Goal: Information Seeking & Learning: Learn about a topic

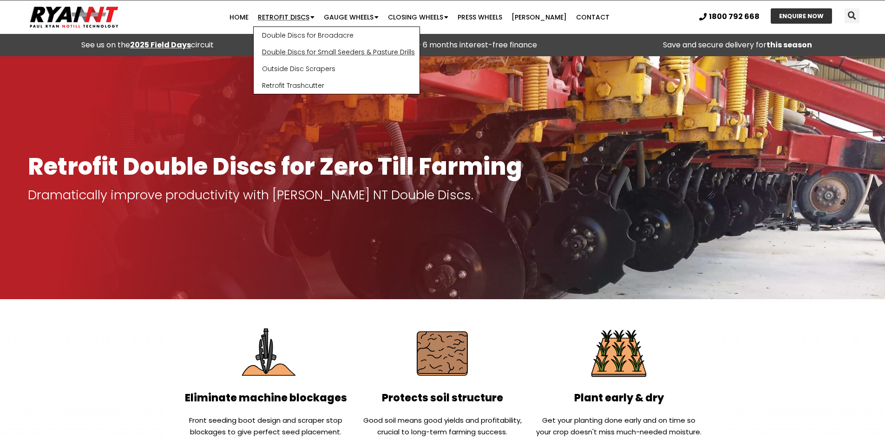
click at [317, 54] on link "Double Discs for Small Seeders & Pasture Drills" at bounding box center [337, 52] width 166 height 17
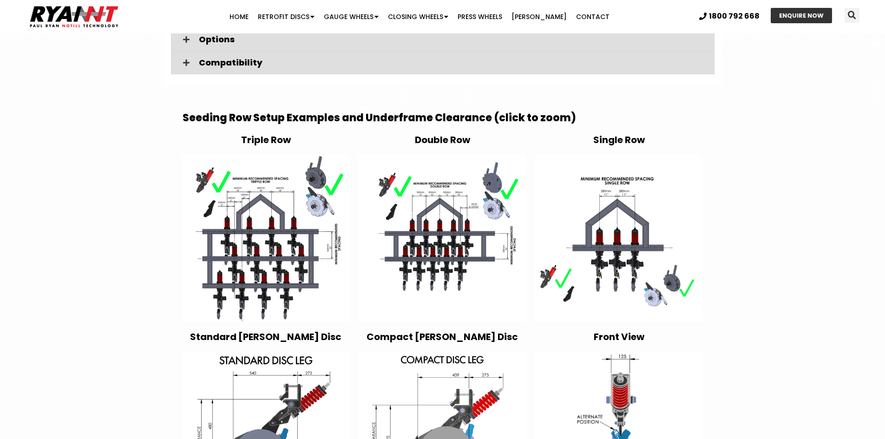
scroll to position [1719, 0]
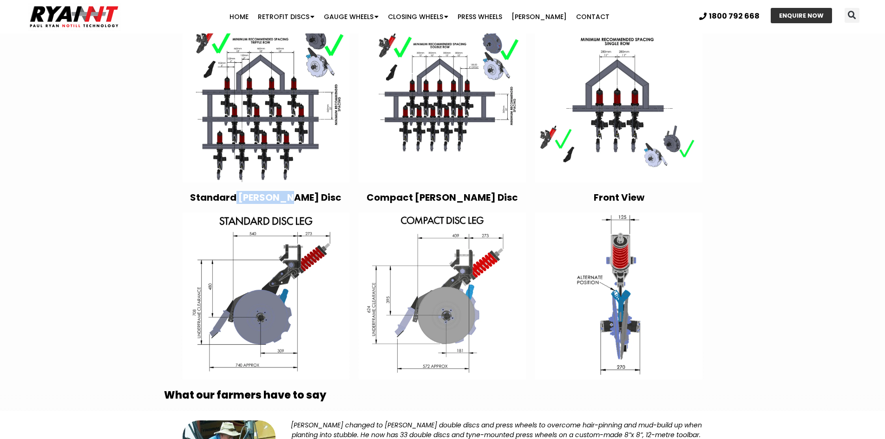
drag, startPoint x: 278, startPoint y: 174, endPoint x: 328, endPoint y: 171, distance: 49.8
click at [328, 192] on h4 "Standard Ryan Disc" at bounding box center [266, 197] width 167 height 11
click at [537, 355] on img at bounding box center [618, 295] width 167 height 167
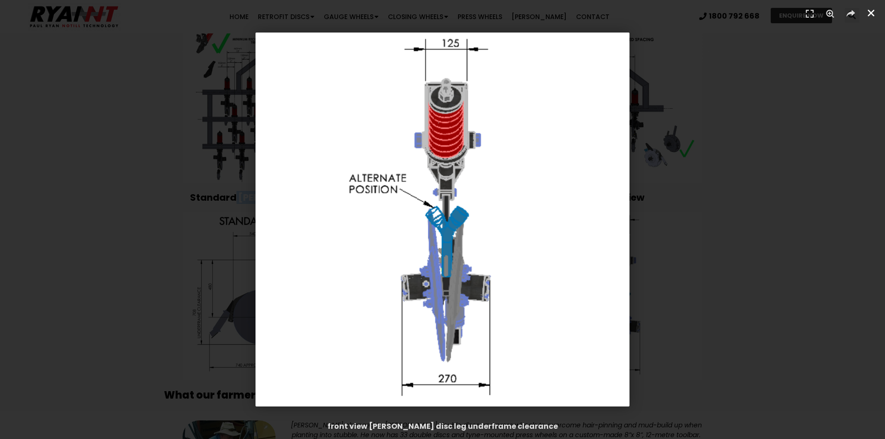
click at [872, 13] on icon "Close (Esc)" at bounding box center [871, 12] width 9 height 9
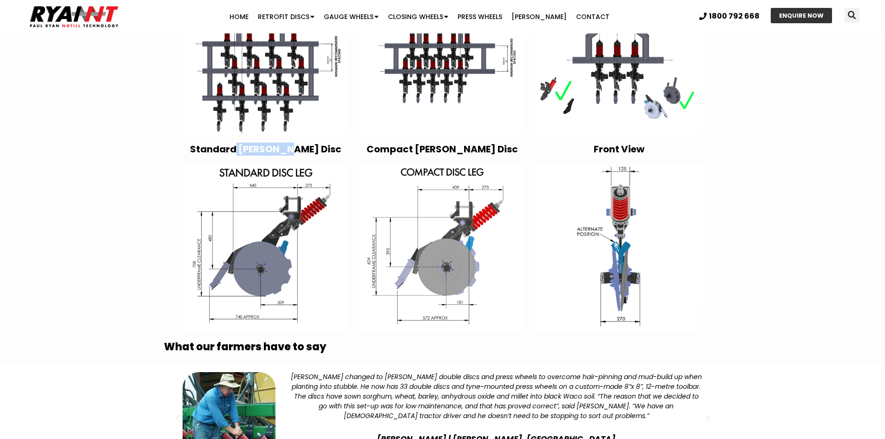
scroll to position [1905, 0]
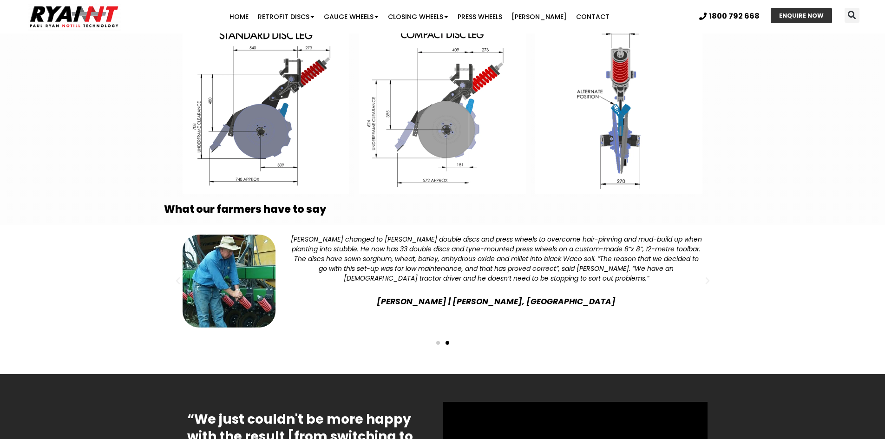
click at [436, 341] on span "Go to slide 1" at bounding box center [438, 343] width 4 height 4
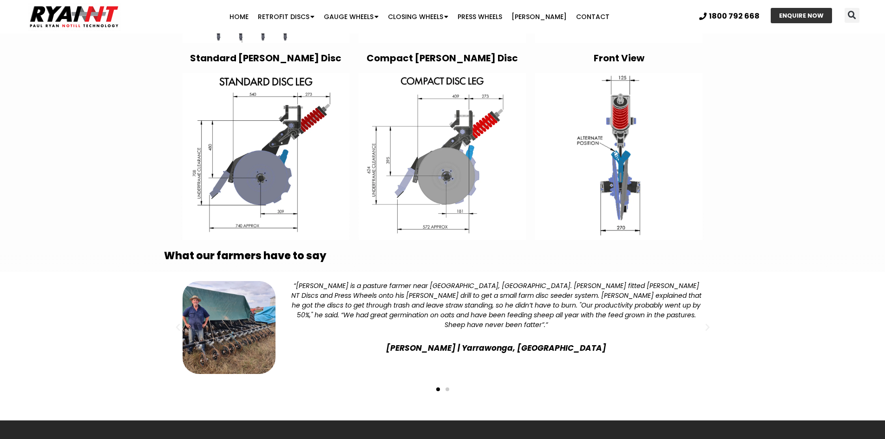
scroll to position [1673, 0]
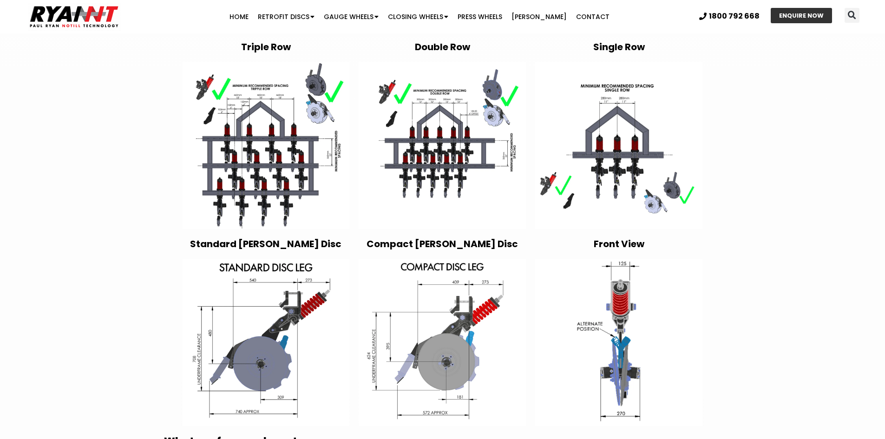
click at [450, 289] on img at bounding box center [442, 342] width 167 height 167
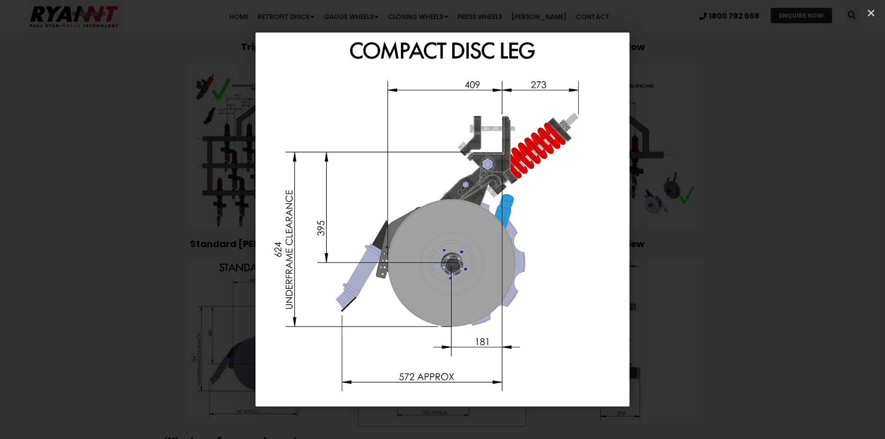
click at [812, 187] on div "1 / 1" at bounding box center [443, 220] width 820 height 374
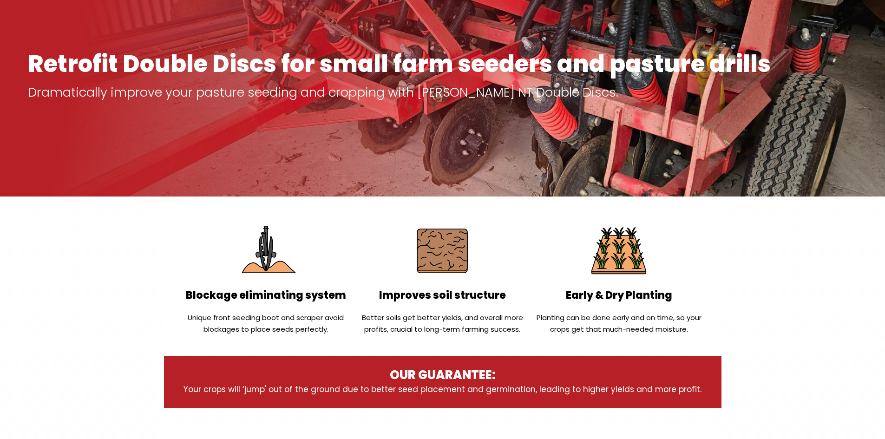
scroll to position [0, 0]
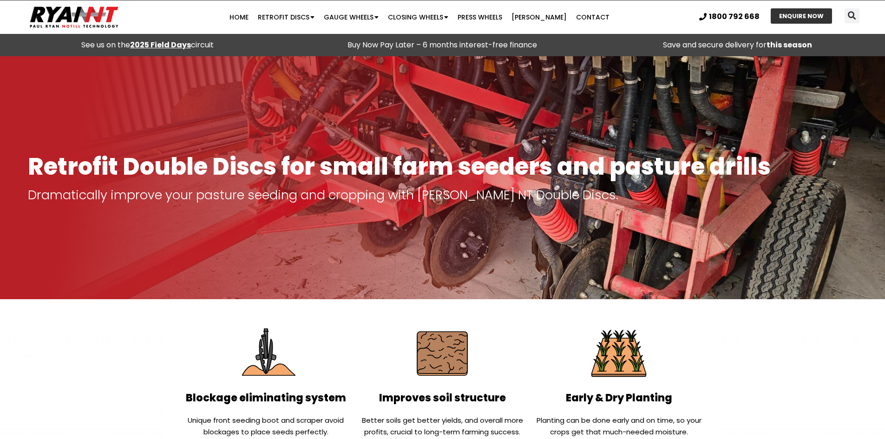
drag, startPoint x: 86, startPoint y: 249, endPoint x: 109, endPoint y: 67, distance: 183.5
click at [399, 19] on link "Closing Wheels" at bounding box center [418, 17] width 70 height 19
click at [440, 29] on link "Single Disc Closing Wheel" at bounding box center [434, 35] width 101 height 17
click at [152, 327] on section "Blockage eliminating system Unique front seeding boot and scraper avoid blockag…" at bounding box center [442, 379] width 885 height 141
click at [504, 22] on link "Press Wheels" at bounding box center [480, 17] width 54 height 19
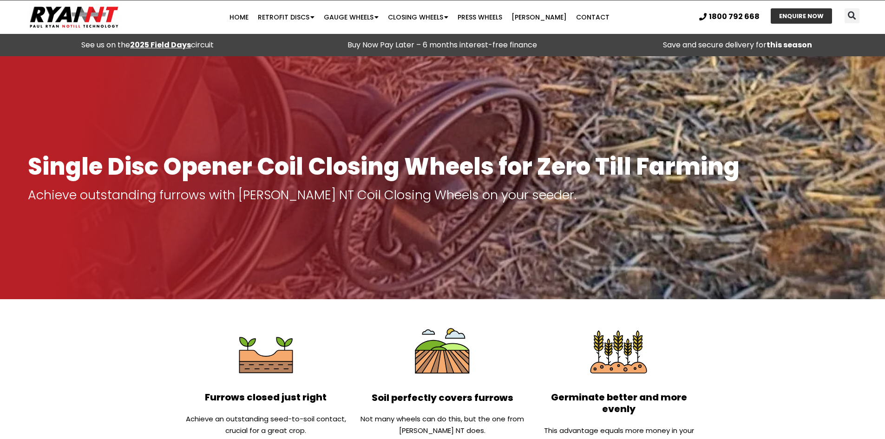
drag, startPoint x: 115, startPoint y: 331, endPoint x: 123, endPoint y: 178, distance: 153.5
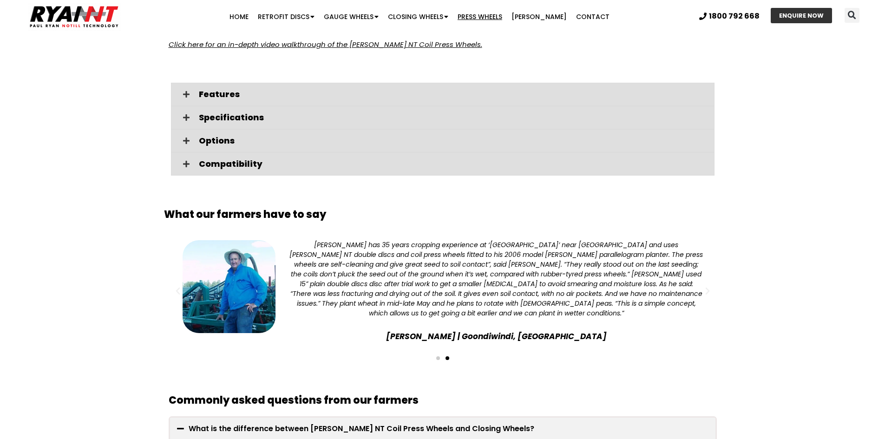
scroll to position [1858, 0]
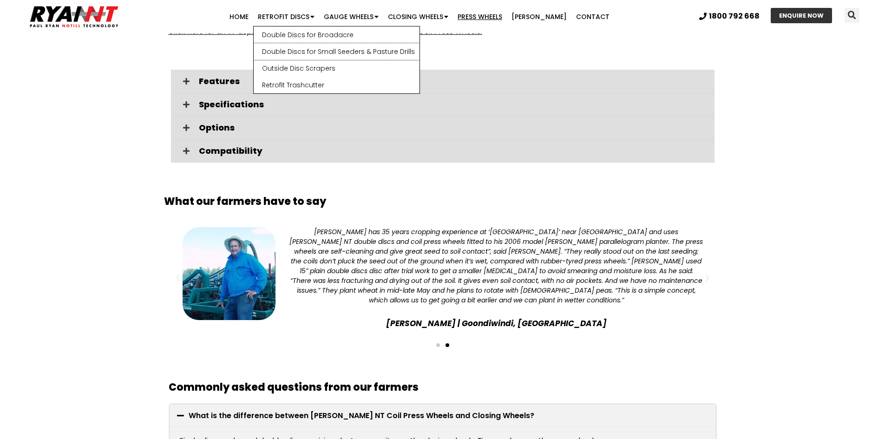
drag, startPoint x: 315, startPoint y: 57, endPoint x: 194, endPoint y: 169, distance: 165.4
click at [315, 57] on link "Double Discs for Small Seeders & Pasture Drills" at bounding box center [337, 51] width 166 height 17
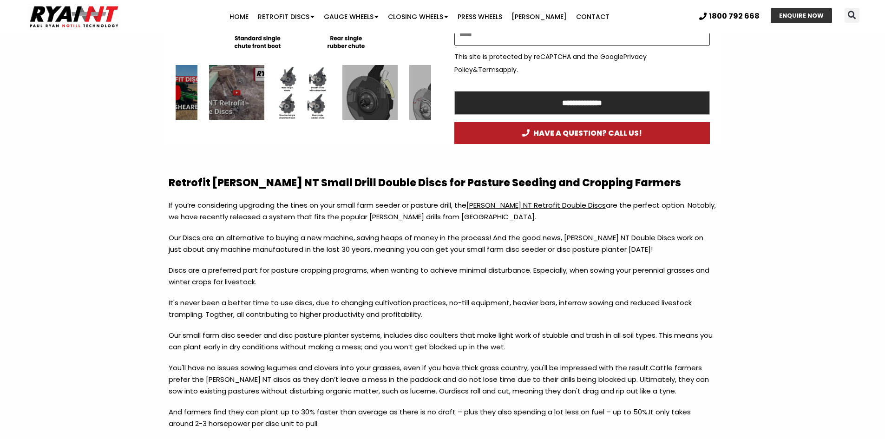
scroll to position [743, 0]
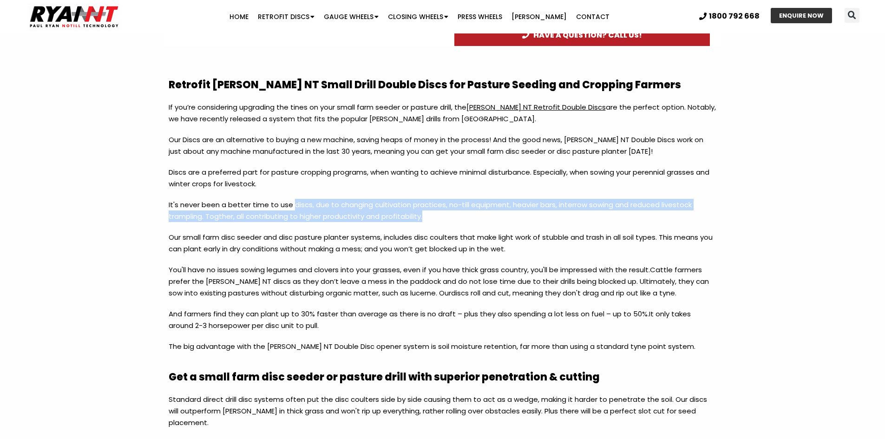
drag, startPoint x: 293, startPoint y: 207, endPoint x: 444, endPoint y: 217, distance: 151.8
click at [444, 217] on p "It's never been a better time to use discs, due to changing cultivation practic…" at bounding box center [443, 215] width 548 height 33
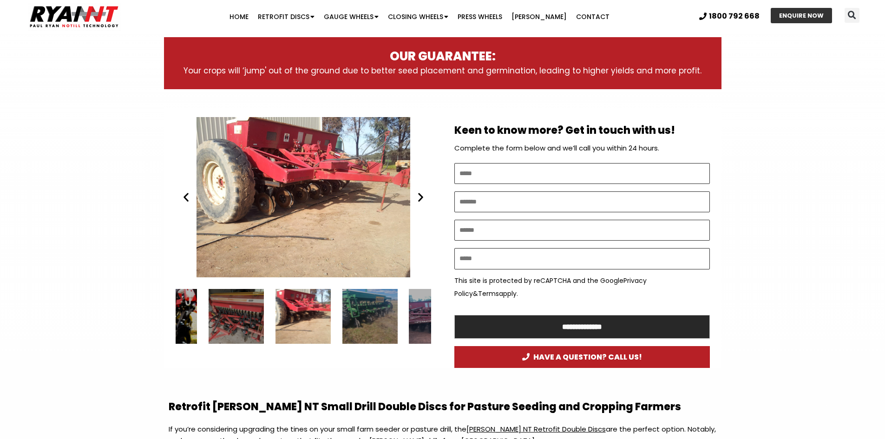
scroll to position [418, 0]
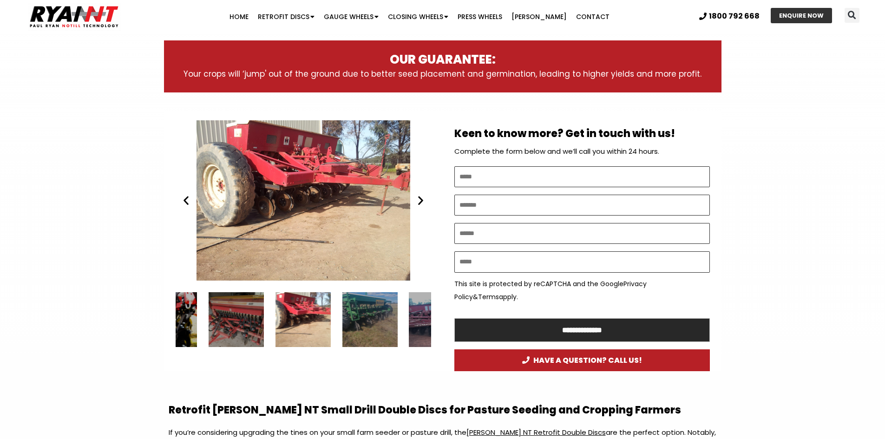
click at [422, 204] on icon "Next slide" at bounding box center [421, 201] width 12 height 12
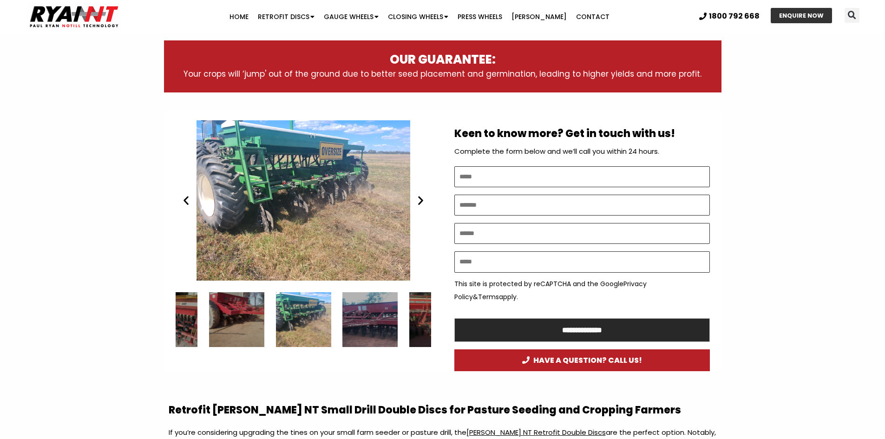
click at [422, 204] on icon "Next slide" at bounding box center [421, 201] width 12 height 12
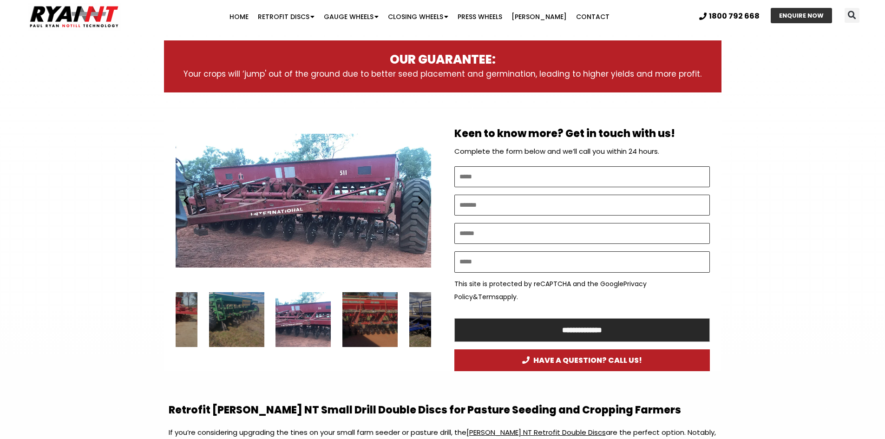
click at [422, 204] on icon "Next slide" at bounding box center [421, 201] width 12 height 12
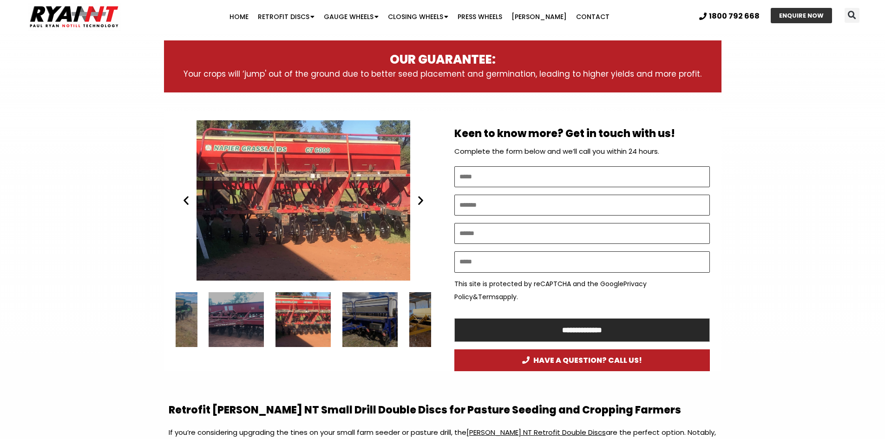
click at [422, 204] on icon "Next slide" at bounding box center [421, 201] width 12 height 12
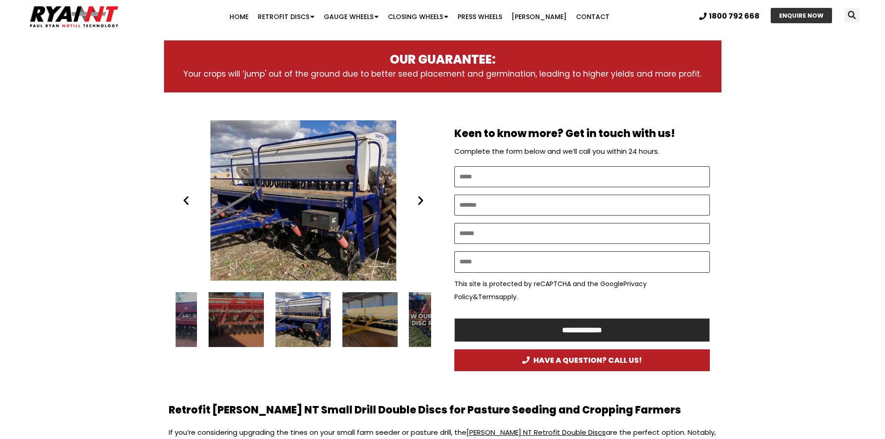
click at [422, 204] on icon "Next slide" at bounding box center [421, 201] width 12 height 12
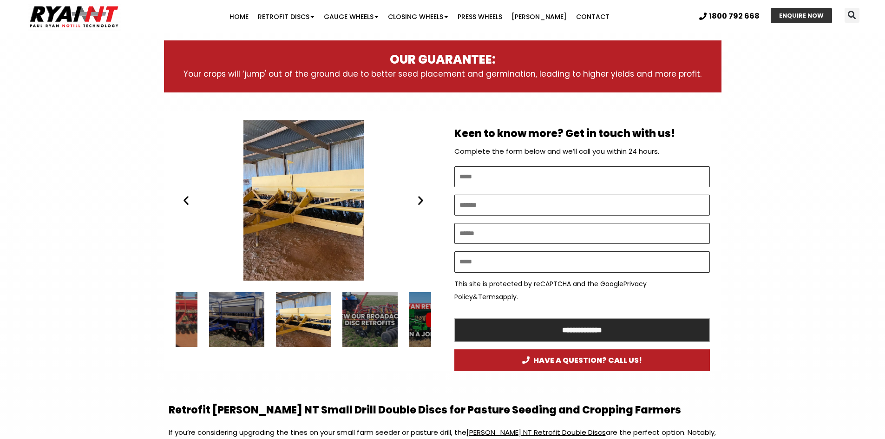
click at [422, 204] on icon "Next slide" at bounding box center [421, 201] width 12 height 12
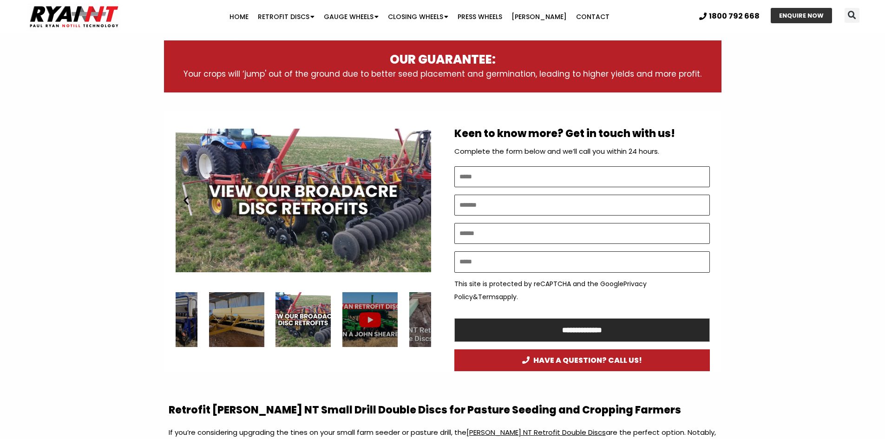
click at [422, 204] on icon "Next slide" at bounding box center [421, 201] width 12 height 12
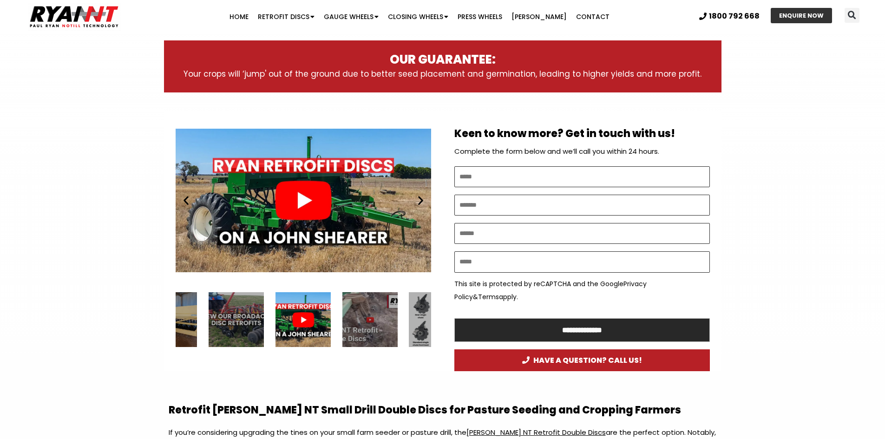
click at [422, 204] on icon "Next slide" at bounding box center [421, 201] width 12 height 12
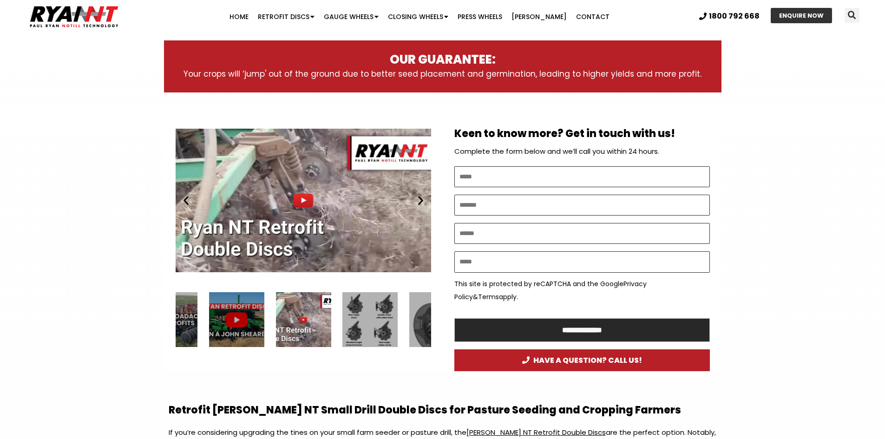
click at [422, 204] on icon "Next slide" at bounding box center [421, 201] width 12 height 12
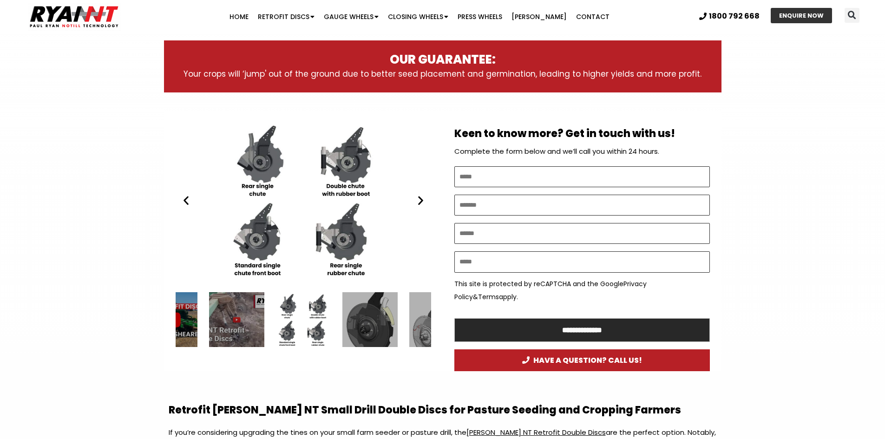
click at [422, 204] on icon "Next slide" at bounding box center [421, 201] width 12 height 12
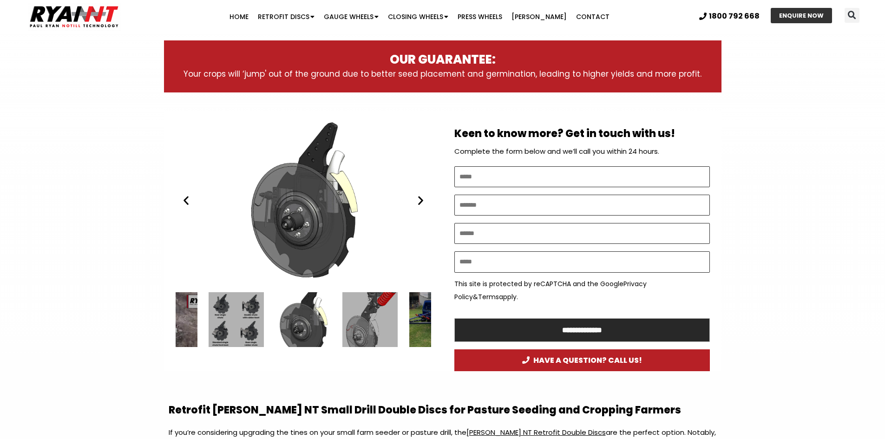
click at [86, 311] on section "Play Play Play Play Play Play Keen to know more? Get in touch with us! Complete…" at bounding box center [442, 241] width 885 height 261
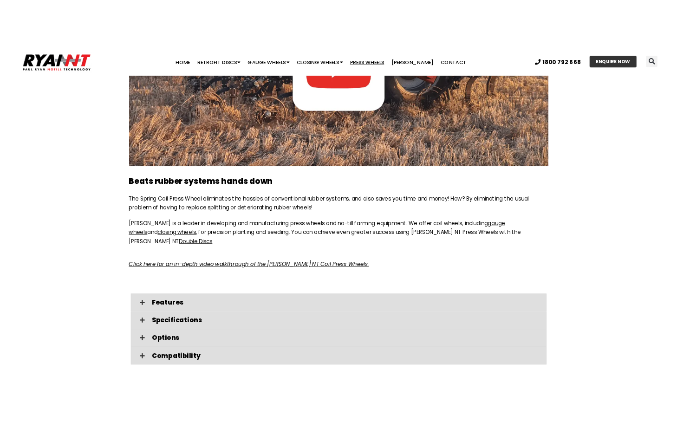
scroll to position [1580, 0]
